Goal: Task Accomplishment & Management: Use online tool/utility

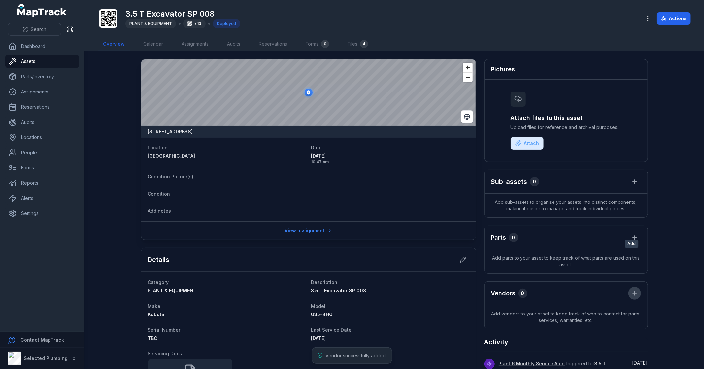
scroll to position [37, 0]
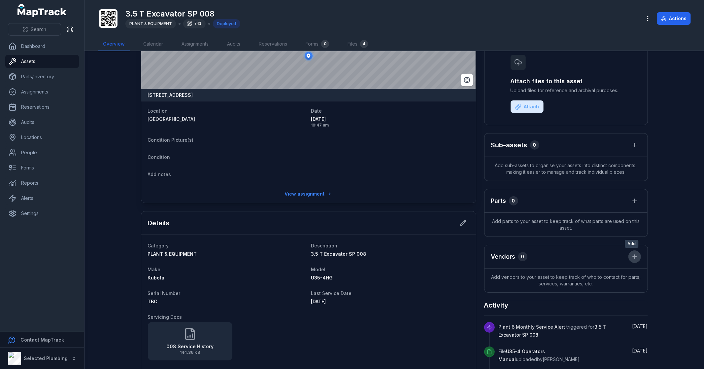
click at [629, 256] on button at bounding box center [635, 256] width 13 height 13
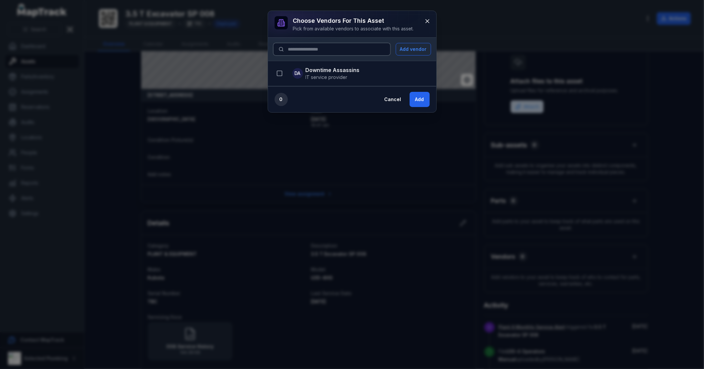
click at [336, 45] on input at bounding box center [331, 49] width 117 height 13
click at [411, 51] on button "Add vendor" at bounding box center [413, 49] width 35 height 13
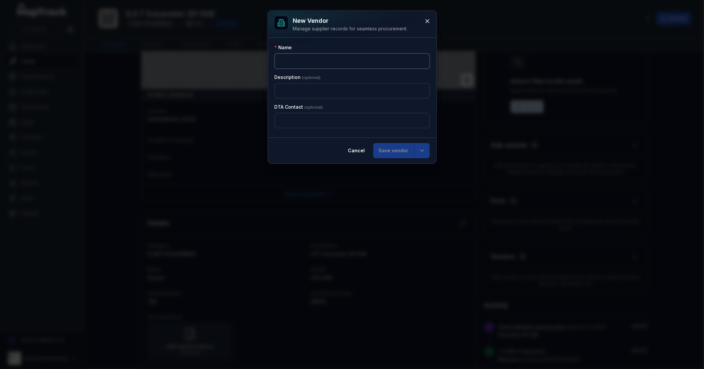
drag, startPoint x: 293, startPoint y: 55, endPoint x: 302, endPoint y: 51, distance: 10.8
click at [293, 55] on input ":rft:-form-item-label" at bounding box center [352, 60] width 155 height 15
drag, startPoint x: 289, startPoint y: 90, endPoint x: 294, endPoint y: 110, distance: 20.5
click at [289, 90] on input ":rfu:-form-item-label" at bounding box center [352, 90] width 155 height 15
click at [302, 123] on input ":rg2:-form-item-label" at bounding box center [352, 120] width 155 height 15
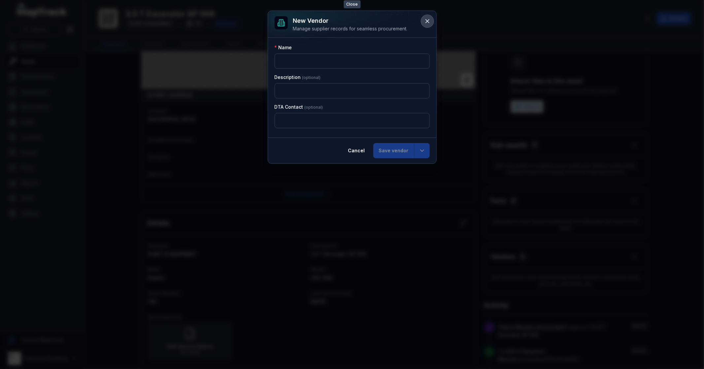
click at [427, 18] on icon at bounding box center [427, 21] width 7 height 7
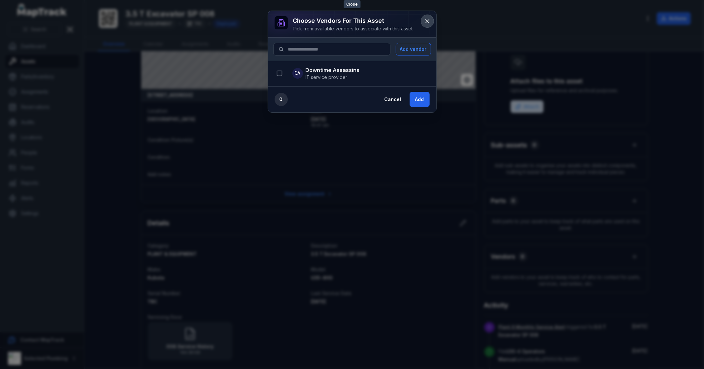
click at [427, 21] on icon at bounding box center [427, 20] width 3 height 3
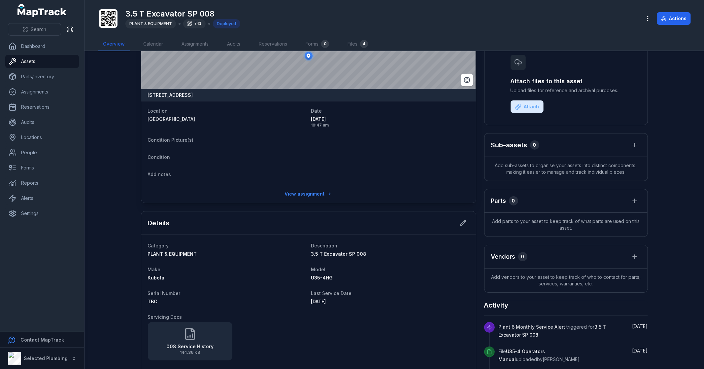
click at [387, 167] on dl "Location [GEOGRAPHIC_DATA] Date [DATE] 10:47 am Condition Picture(s) Condition …" at bounding box center [309, 143] width 322 height 73
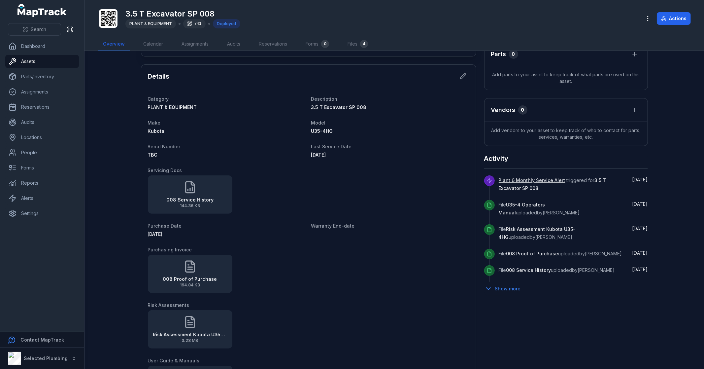
scroll to position [0, 0]
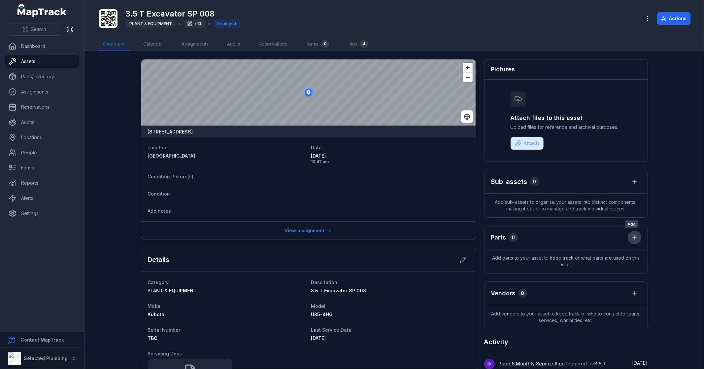
click at [631, 234] on icon at bounding box center [634, 237] width 7 height 7
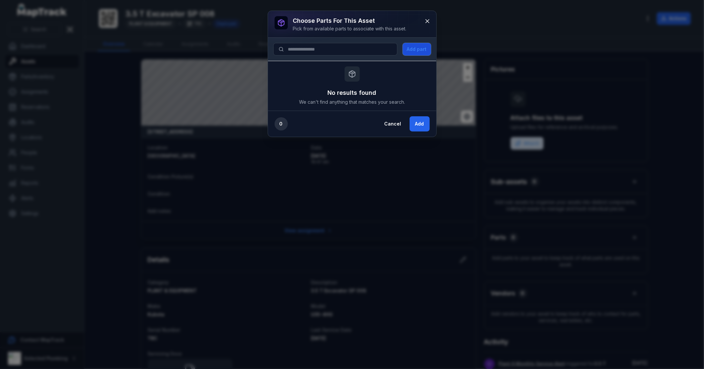
click at [413, 47] on button "Add part" at bounding box center [417, 49] width 28 height 13
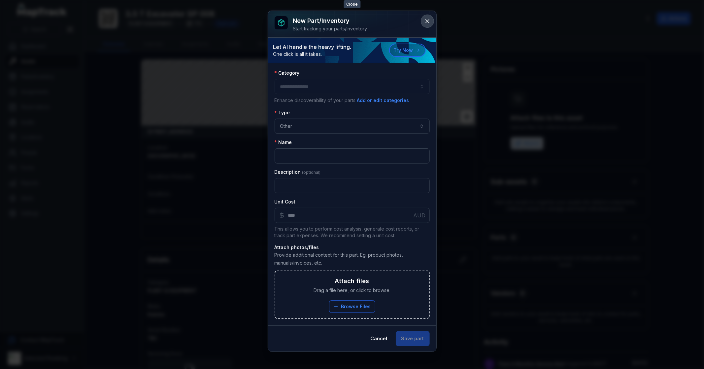
click at [428, 17] on button at bounding box center [427, 21] width 13 height 13
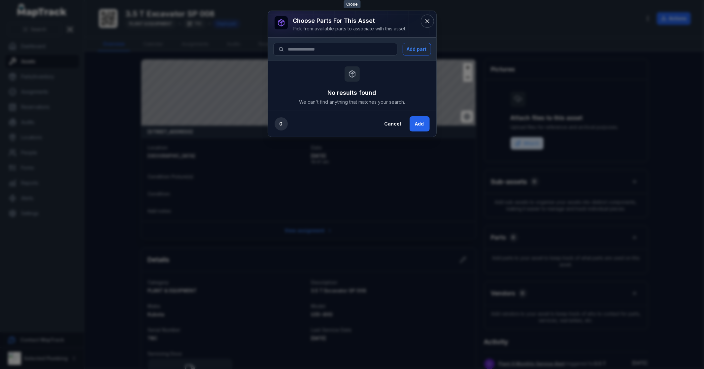
click at [428, 17] on button at bounding box center [427, 21] width 13 height 13
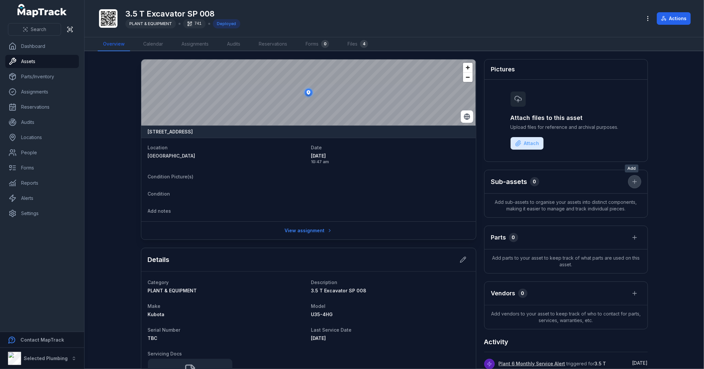
click at [631, 179] on icon "button" at bounding box center [634, 181] width 7 height 7
click at [606, 198] on div "Create new asset" at bounding box center [598, 199] width 73 height 12
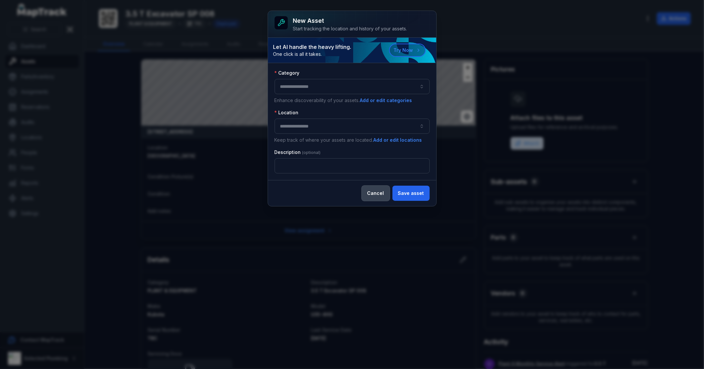
click at [381, 192] on button "Cancel" at bounding box center [376, 193] width 28 height 15
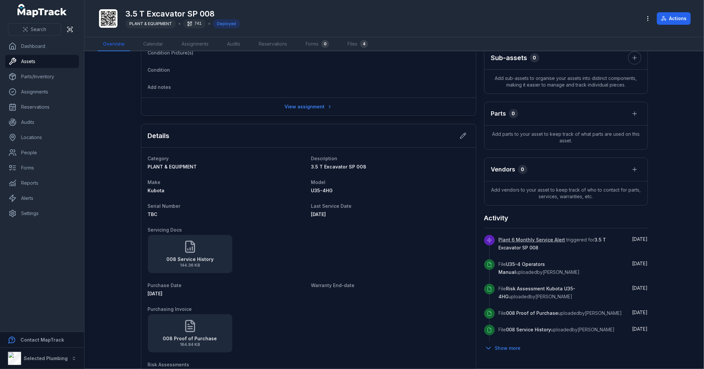
scroll to position [256, 0]
